Goal: Transaction & Acquisition: Purchase product/service

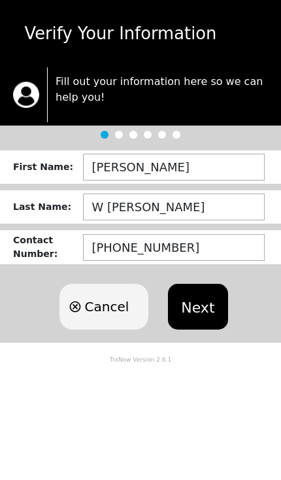
click at [200, 304] on button "Next" at bounding box center [197, 307] width 59 height 46
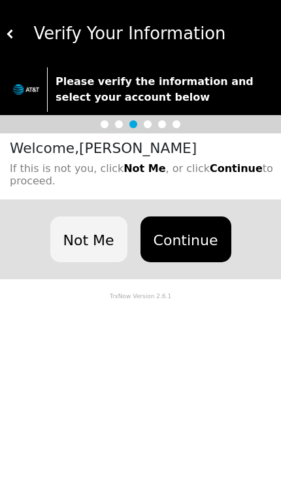
click at [175, 233] on button "Continue" at bounding box center [185, 239] width 91 height 46
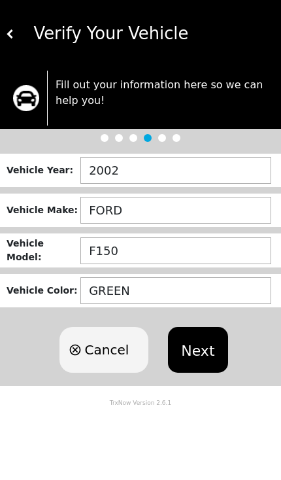
click at [180, 140] on div at bounding box center [140, 138] width 281 height 18
click at [120, 148] on div "Vehicle Year : 2002 Vehicle Make : FORD Vehicle Model : F150 Vehicle Color : GR…" at bounding box center [140, 266] width 281 height 239
click at [127, 142] on div at bounding box center [140, 138] width 281 height 18
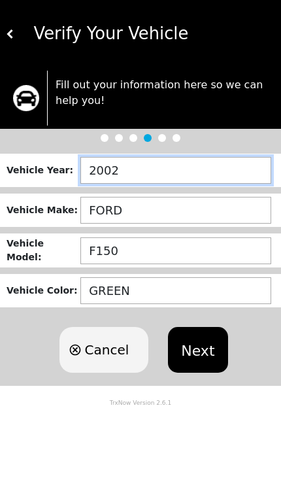
click at [165, 173] on input "2002" at bounding box center [175, 170] width 191 height 27
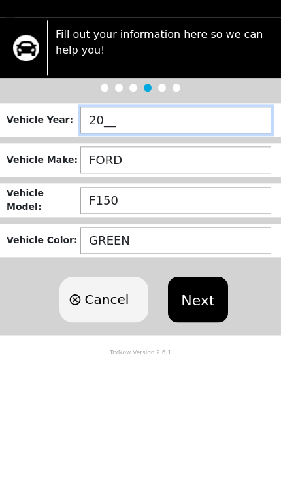
type input "2___"
type input "2022"
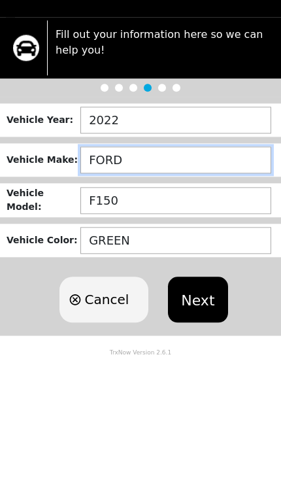
click at [149, 197] on input "FORD" at bounding box center [175, 210] width 191 height 27
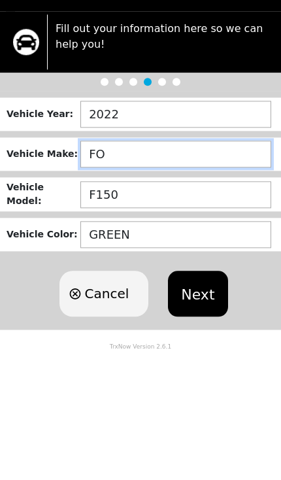
type input "F"
type input "NISSAN"
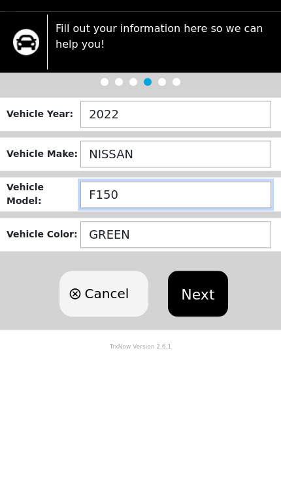
click at [140, 237] on input "F150" at bounding box center [175, 250] width 191 height 27
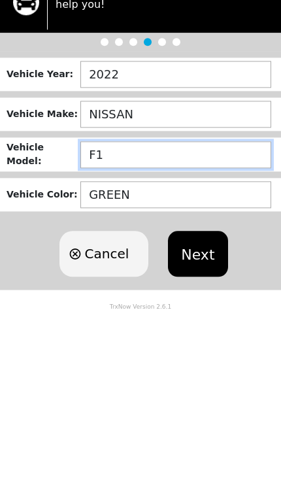
type input "F"
type input "ALTIMA"
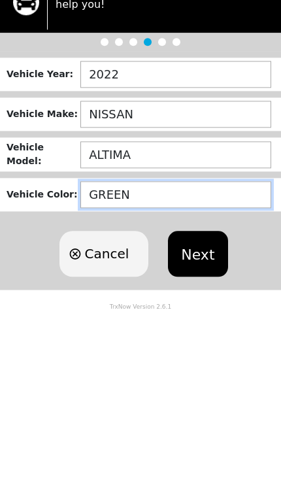
click at [156, 277] on input "GREEN" at bounding box center [175, 290] width 191 height 27
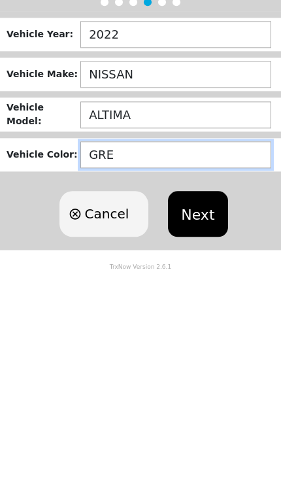
type input "GREY"
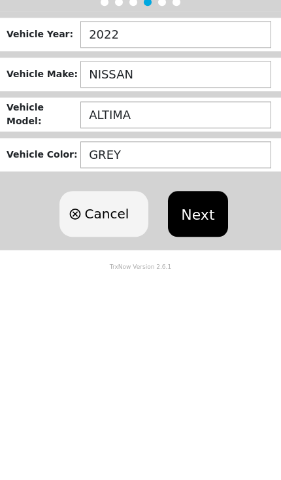
click at [195, 327] on button "Next" at bounding box center [197, 350] width 59 height 46
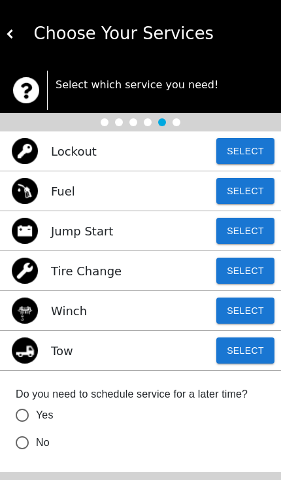
click at [245, 350] on button "Select" at bounding box center [245, 350] width 58 height 26
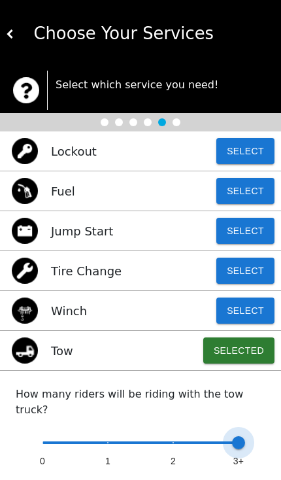
type input "2"
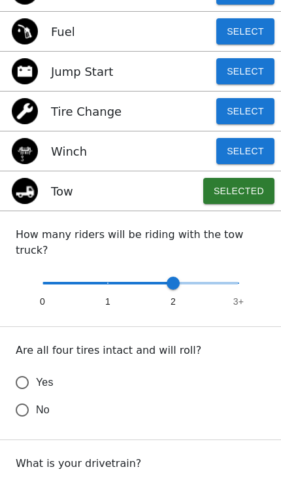
scroll to position [161, 0]
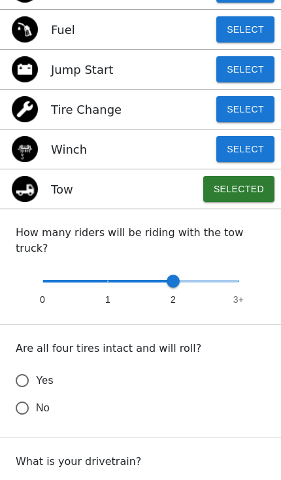
click at [20, 394] on input "No" at bounding box center [21, 407] width 27 height 27
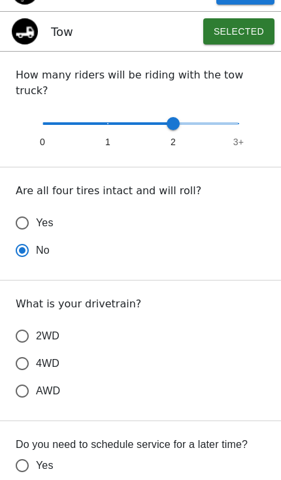
scroll to position [320, 0]
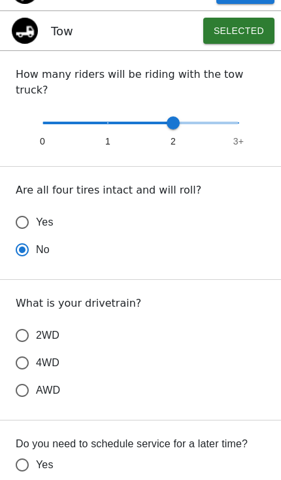
click at [21, 322] on input "2WD" at bounding box center [21, 335] width 27 height 27
radio input "true"
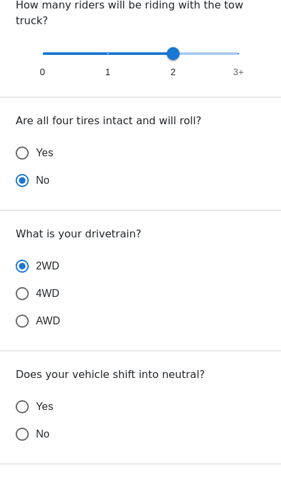
scroll to position [389, 0]
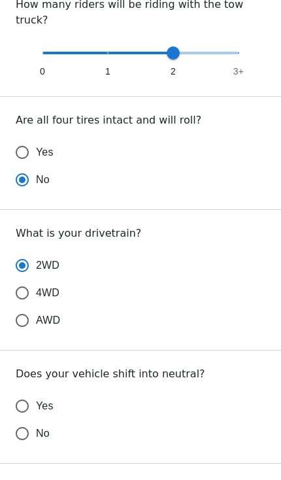
click at [26, 392] on input "Yes" at bounding box center [21, 405] width 27 height 27
radio input "false"
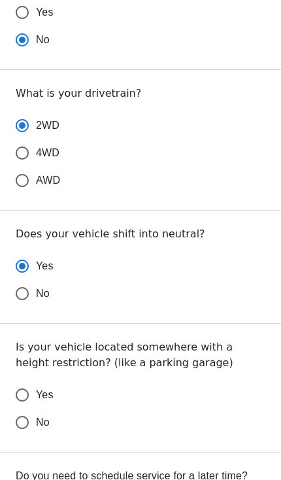
scroll to position [537, 0]
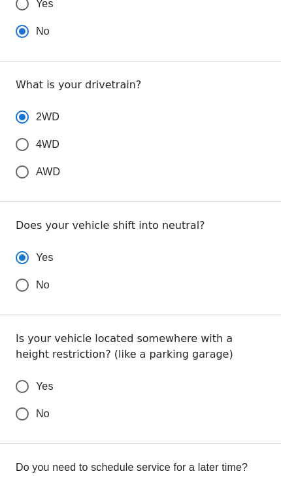
click at [25, 404] on input "No" at bounding box center [21, 413] width 27 height 27
radio input "false"
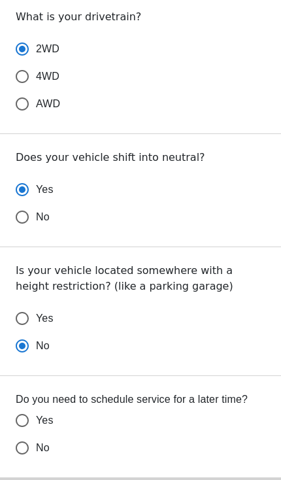
scroll to position [605, 0]
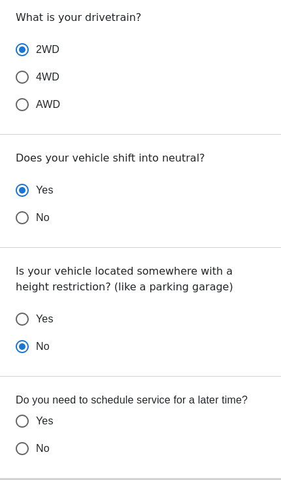
click at [33, 440] on input "No" at bounding box center [21, 448] width 27 height 27
radio input "false"
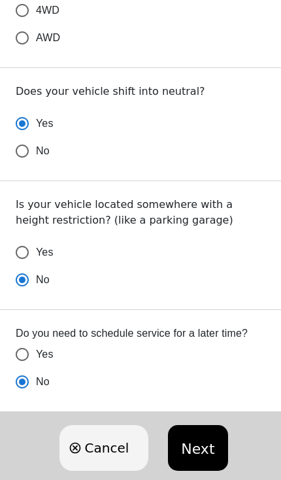
scroll to position [681, 0]
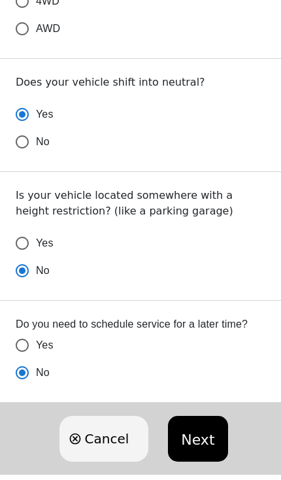
click at [198, 416] on button "Next" at bounding box center [197, 439] width 59 height 46
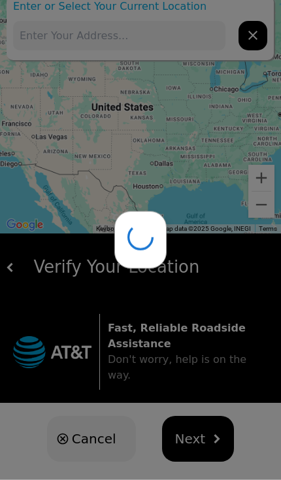
type input "[GEOGRAPHIC_DATA][US_STATE]"
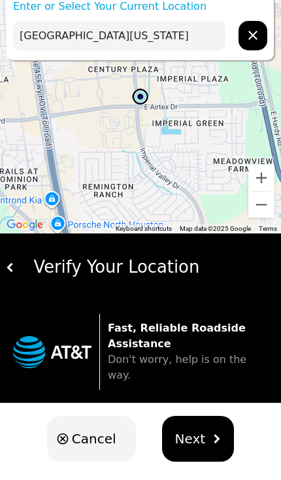
click at [212, 434] on img "hidden" at bounding box center [216, 438] width 9 height 9
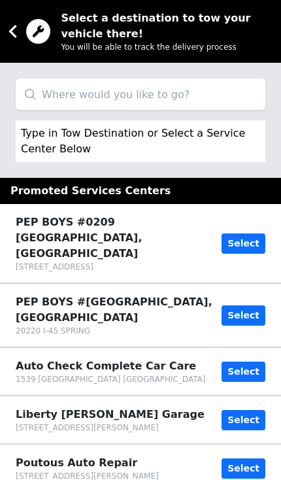
click at [102, 94] on input "search" at bounding box center [141, 93] width 250 height 31
click at [188, 92] on input "Discount tire" at bounding box center [141, 93] width 250 height 31
click at [133, 137] on p "Type in Tow Destination or Select a Service Center Below" at bounding box center [134, 140] width 226 height 31
click at [167, 99] on input "Discount tire" at bounding box center [141, 93] width 250 height 31
type input "Discount tire"
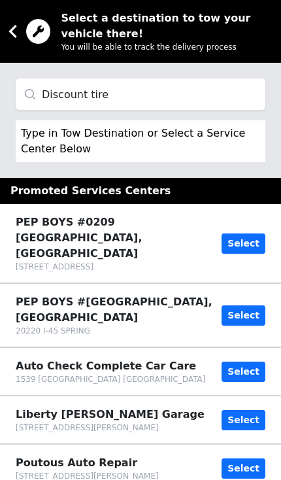
click at [18, 18] on icon at bounding box center [13, 31] width 26 height 26
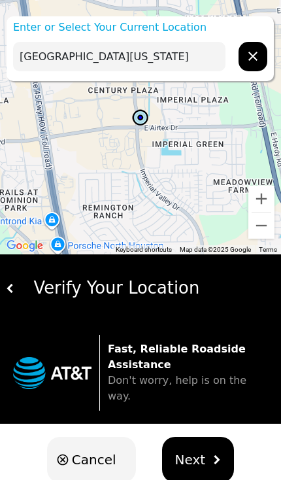
click at [205, 446] on button "Next" at bounding box center [198, 460] width 73 height 46
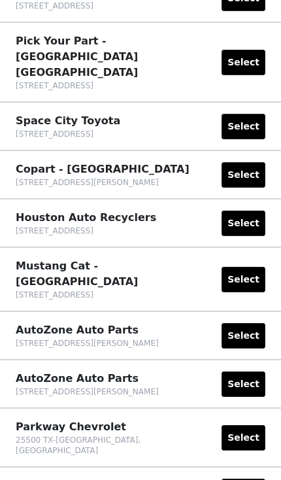
scroll to position [785, 0]
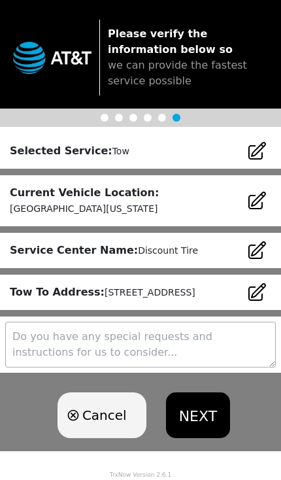
scroll to position [3, 0]
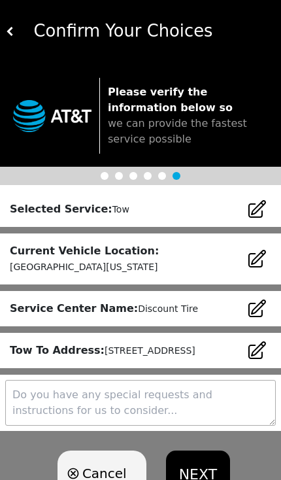
click at [259, 355] on icon at bounding box center [256, 350] width 21 height 21
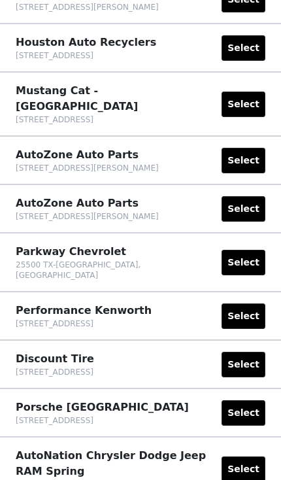
scroll to position [960, 0]
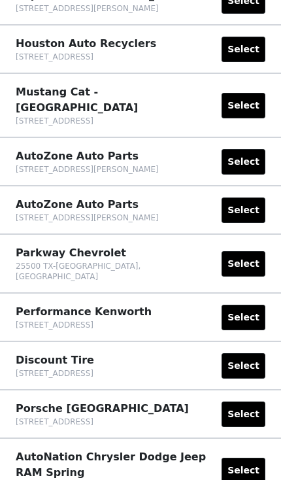
click at [248, 353] on button "Select" at bounding box center [244, 365] width 44 height 25
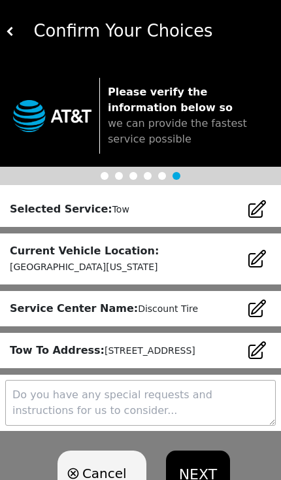
click at [258, 358] on icon at bounding box center [257, 350] width 16 height 16
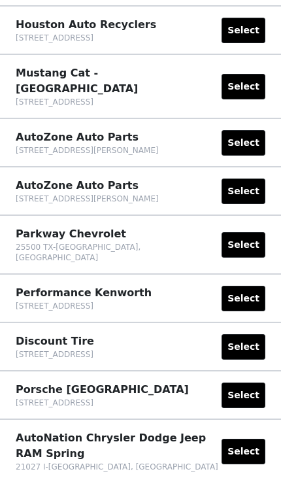
scroll to position [971, 0]
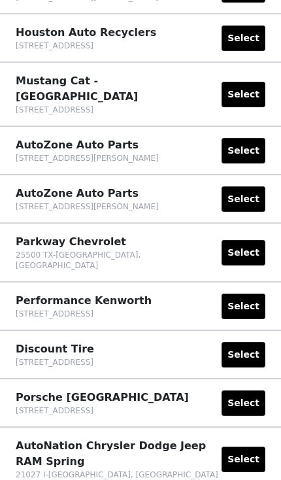
click at [252, 342] on button "Select" at bounding box center [244, 354] width 44 height 25
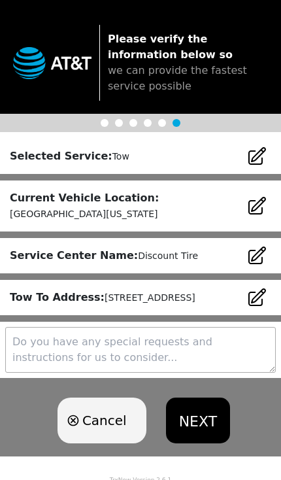
scroll to position [75, 0]
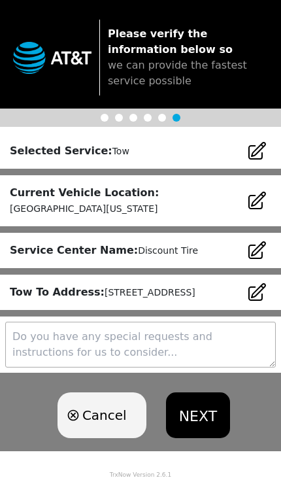
click at [55, 341] on textarea at bounding box center [140, 345] width 271 height 46
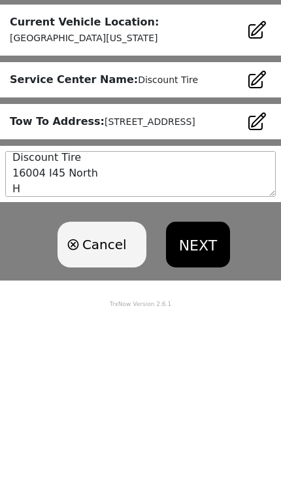
scroll to position [8, 0]
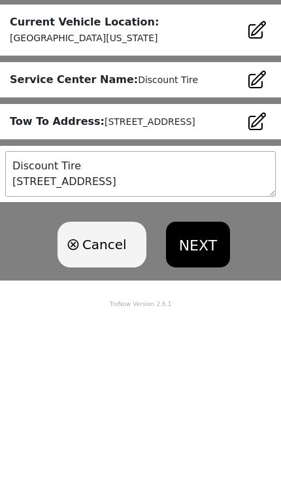
type textarea "Discount Tire [STREET_ADDRESS][US_STATE]"
click at [199, 392] on button "NEXT" at bounding box center [198, 415] width 64 height 46
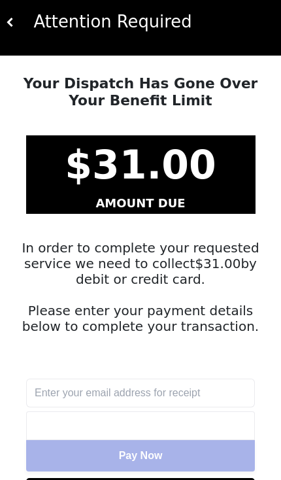
scroll to position [11, 0]
click at [74, 392] on input "text" at bounding box center [140, 393] width 229 height 29
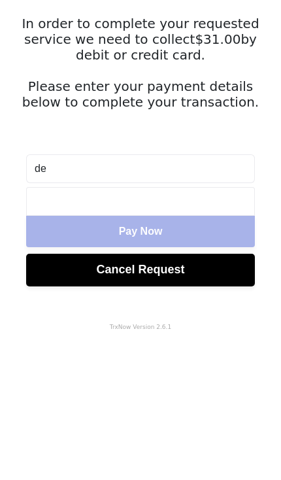
scroll to position [88, 0]
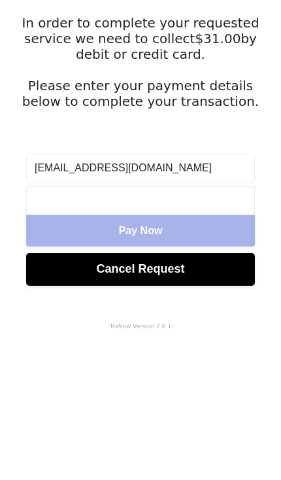
type input "[EMAIL_ADDRESS][DOMAIN_NAME]"
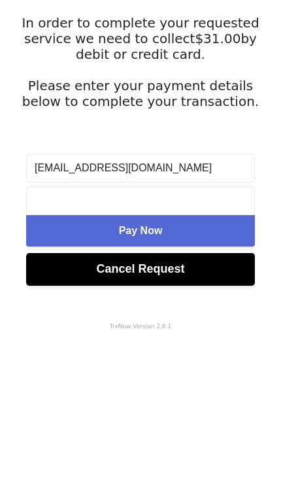
scroll to position [87, 0]
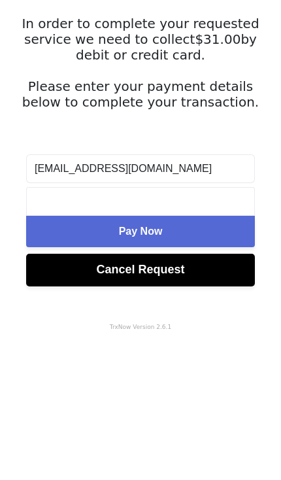
click at [125, 374] on span "Pay Now" at bounding box center [141, 379] width 44 height 11
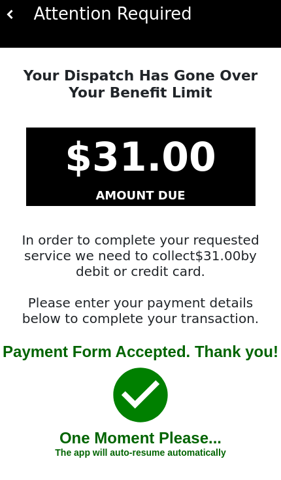
scroll to position [0, 0]
